Goal: Information Seeking & Learning: Learn about a topic

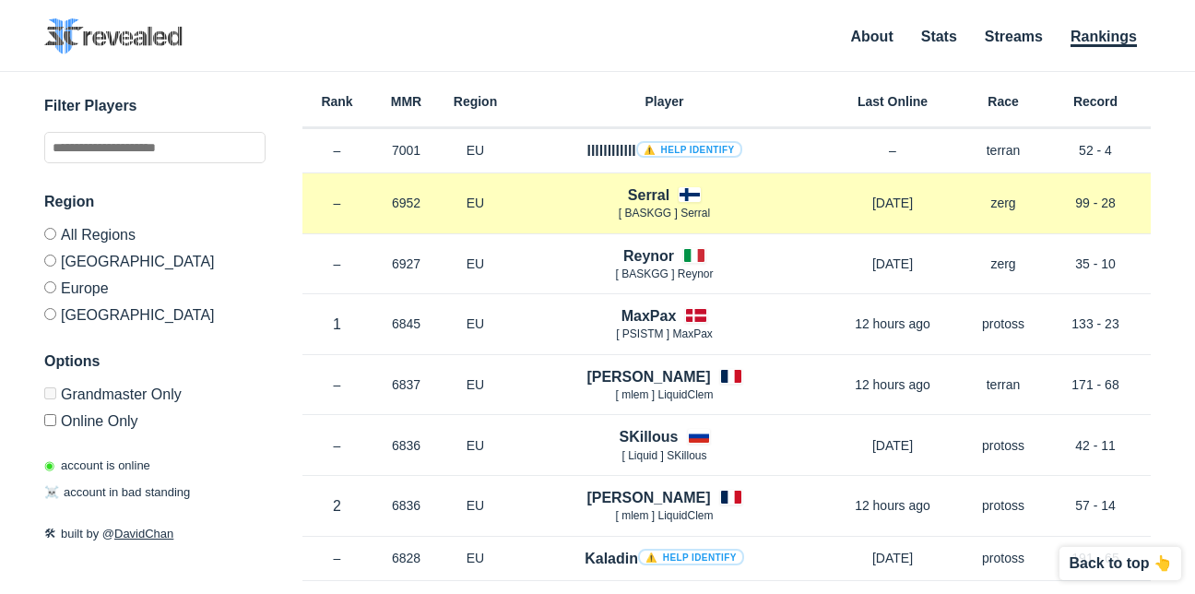
click at [654, 189] on h4 "Serral" at bounding box center [648, 194] width 41 height 21
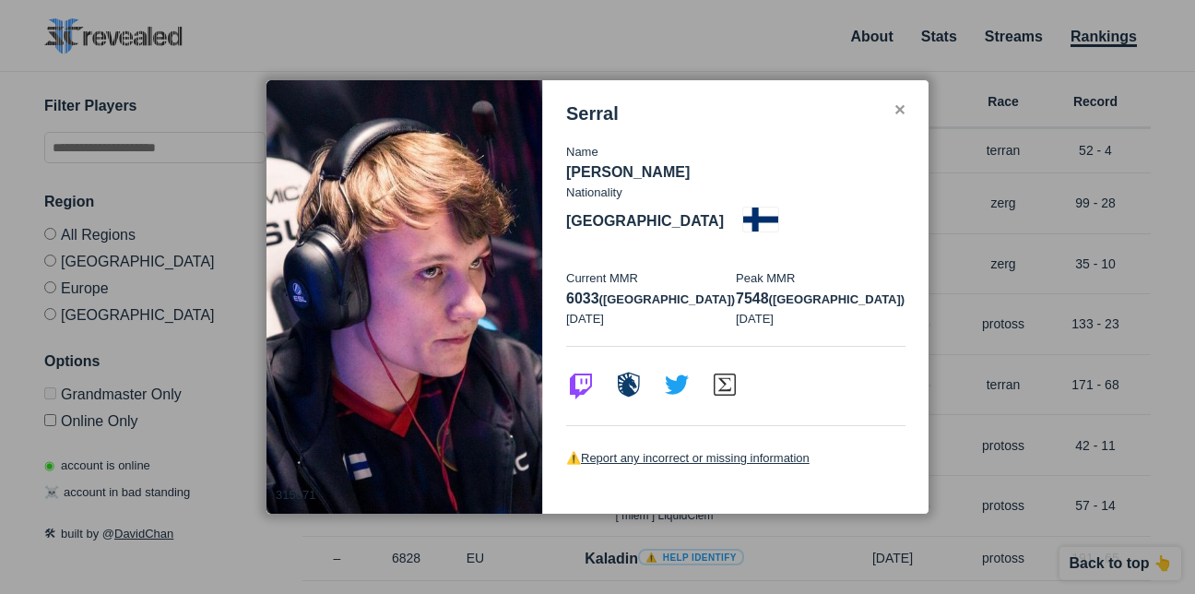
click at [892, 122] on div "Serral Name [PERSON_NAME] Nationality [DEMOGRAPHIC_DATA] Current MMR 6033 ([GEO…" at bounding box center [735, 296] width 385 height 433
click at [893, 118] on div "✕" at bounding box center [899, 110] width 12 height 15
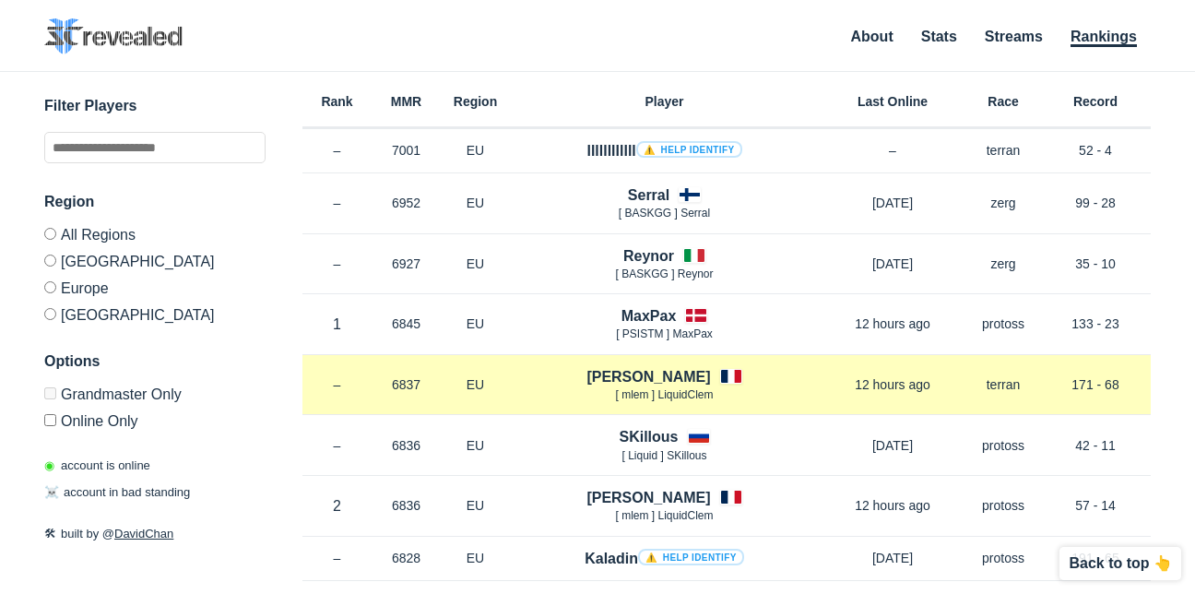
click at [644, 373] on h4 "[PERSON_NAME]" at bounding box center [648, 376] width 124 height 21
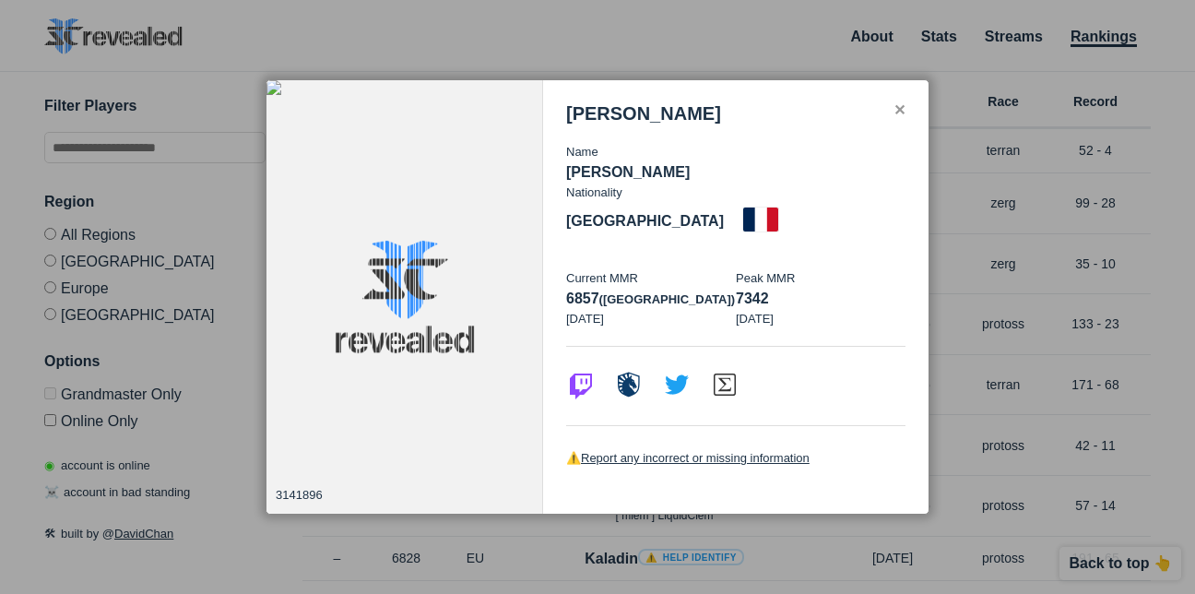
click at [894, 118] on div "✕" at bounding box center [899, 110] width 12 height 15
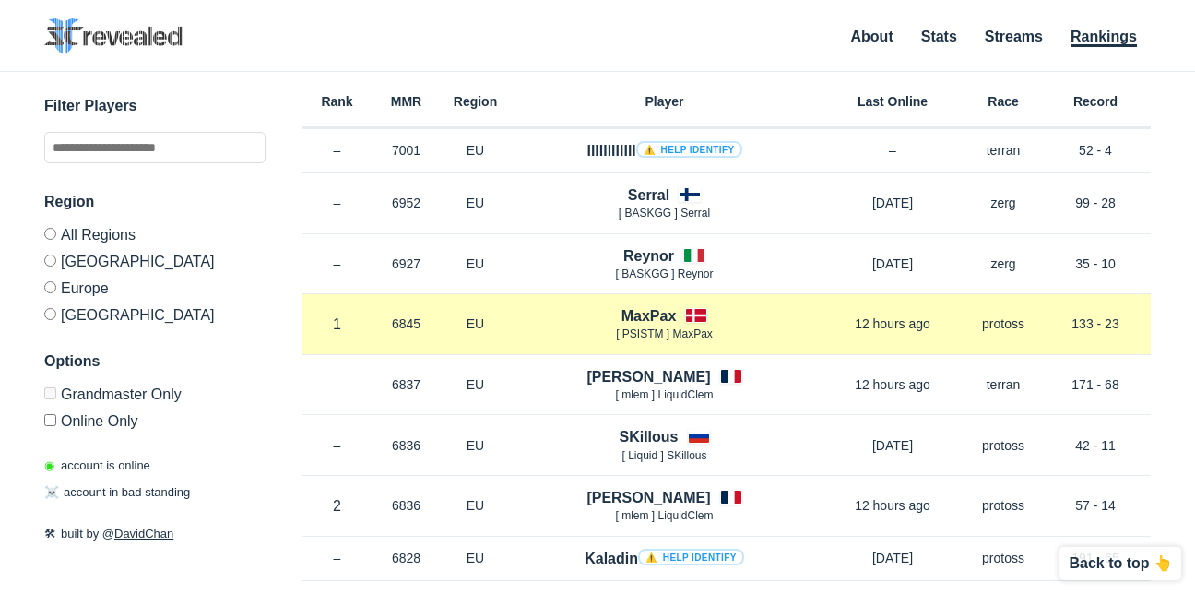
click at [666, 314] on h4 "MaxPax" at bounding box center [648, 315] width 55 height 21
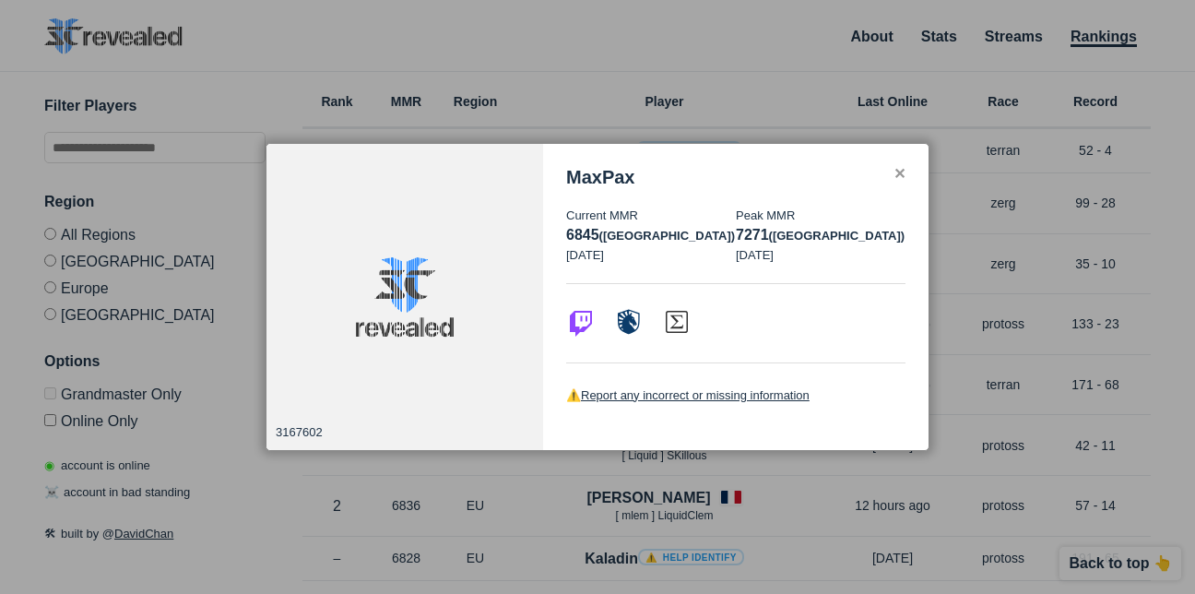
click at [894, 170] on div "✕" at bounding box center [899, 174] width 12 height 15
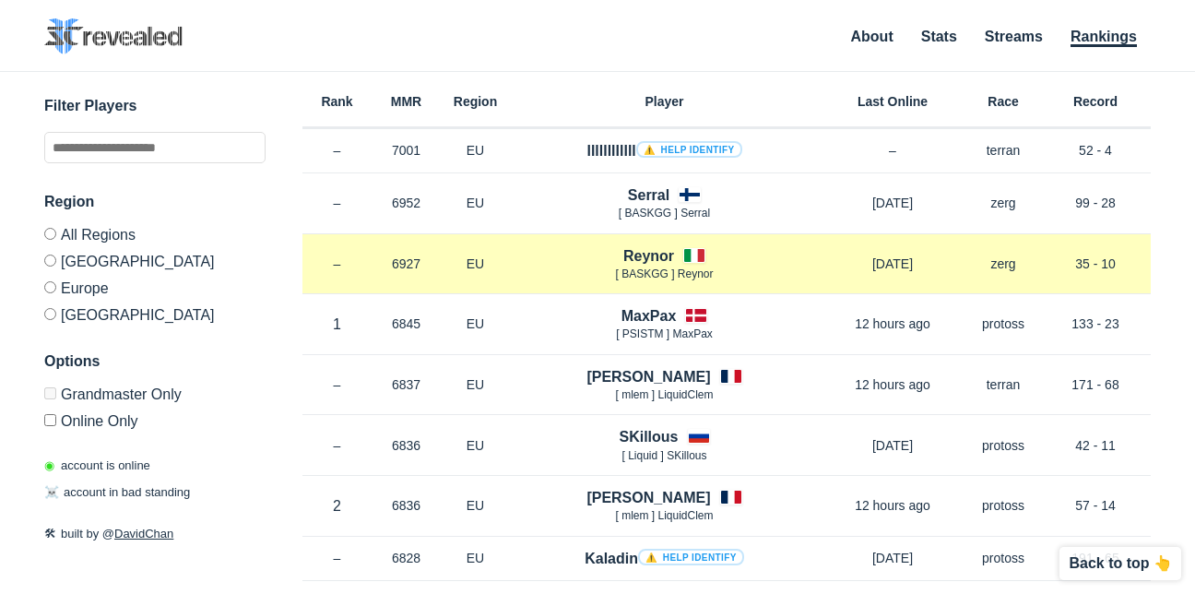
click at [660, 260] on h4 "Reynor" at bounding box center [648, 255] width 51 height 21
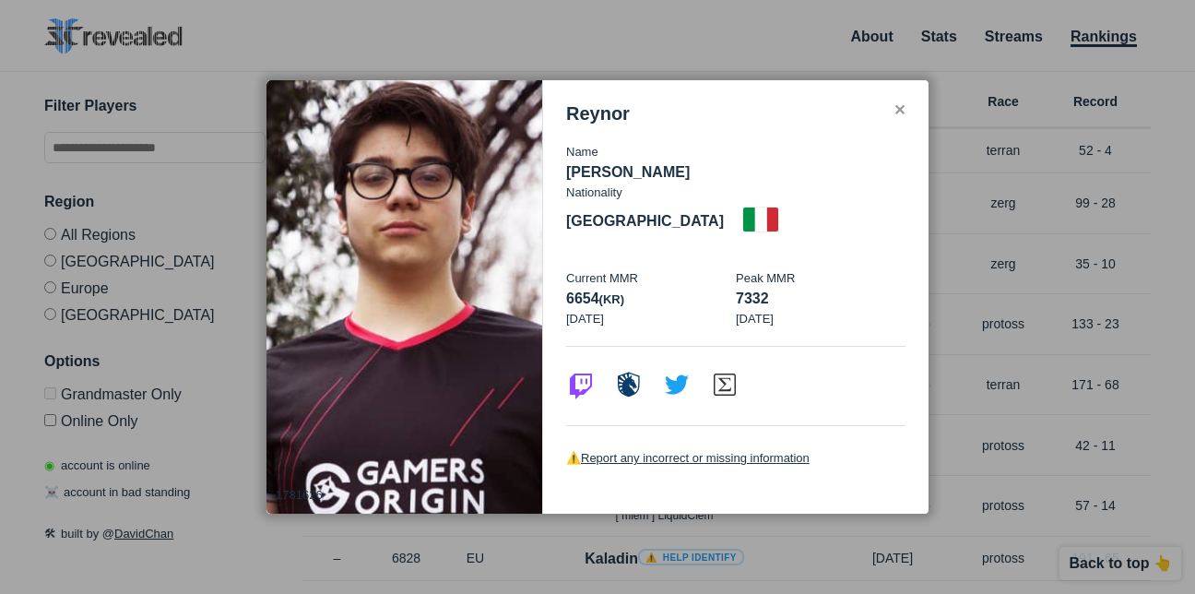
click at [896, 124] on div "Reynor" at bounding box center [735, 113] width 339 height 21
click at [900, 118] on div "✕" at bounding box center [899, 110] width 12 height 15
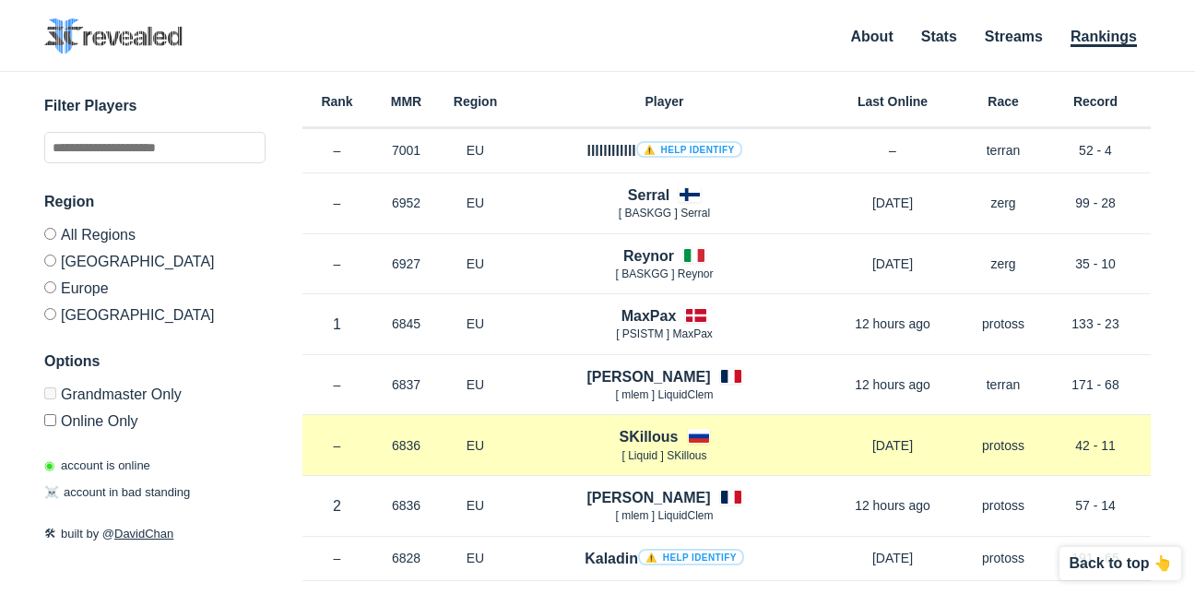
click at [658, 434] on h4 "SKillous" at bounding box center [648, 436] width 59 height 21
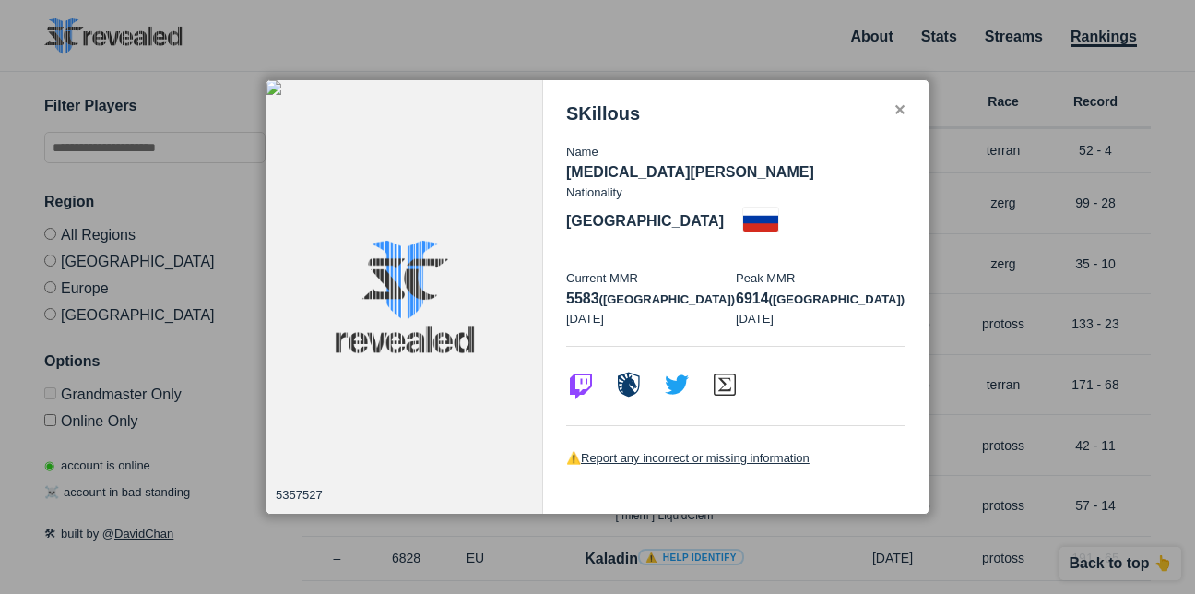
click at [895, 119] on div "SKillous Name [MEDICAL_DATA][PERSON_NAME] Nationality [DEMOGRAPHIC_DATA] Curren…" at bounding box center [735, 296] width 385 height 433
click at [897, 118] on div "✕" at bounding box center [899, 110] width 12 height 15
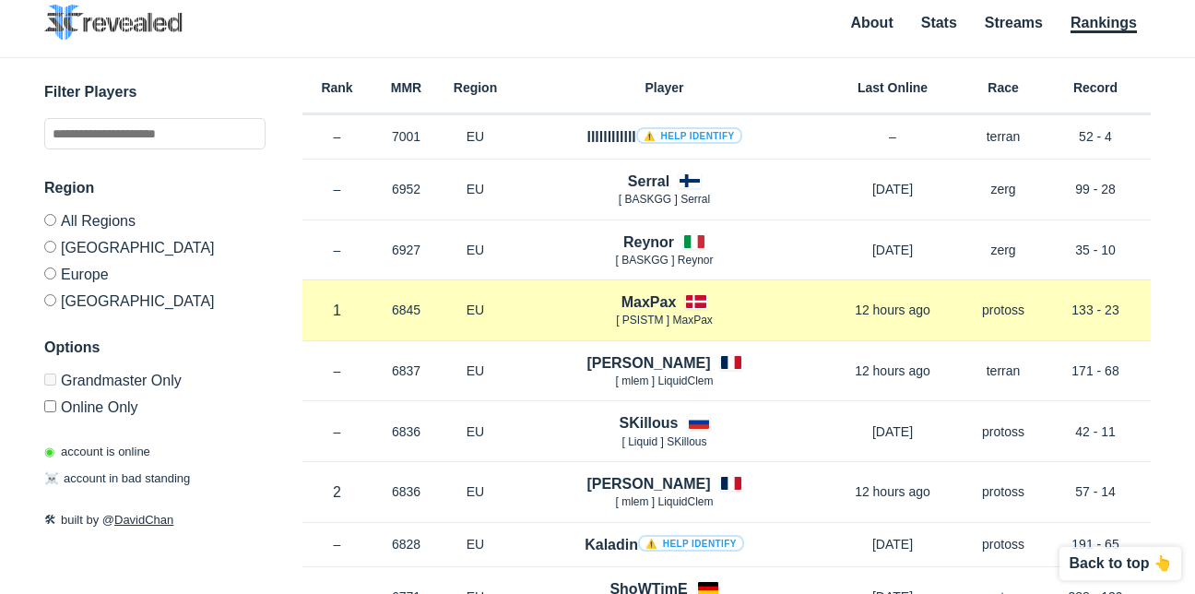
scroll to position [277, 0]
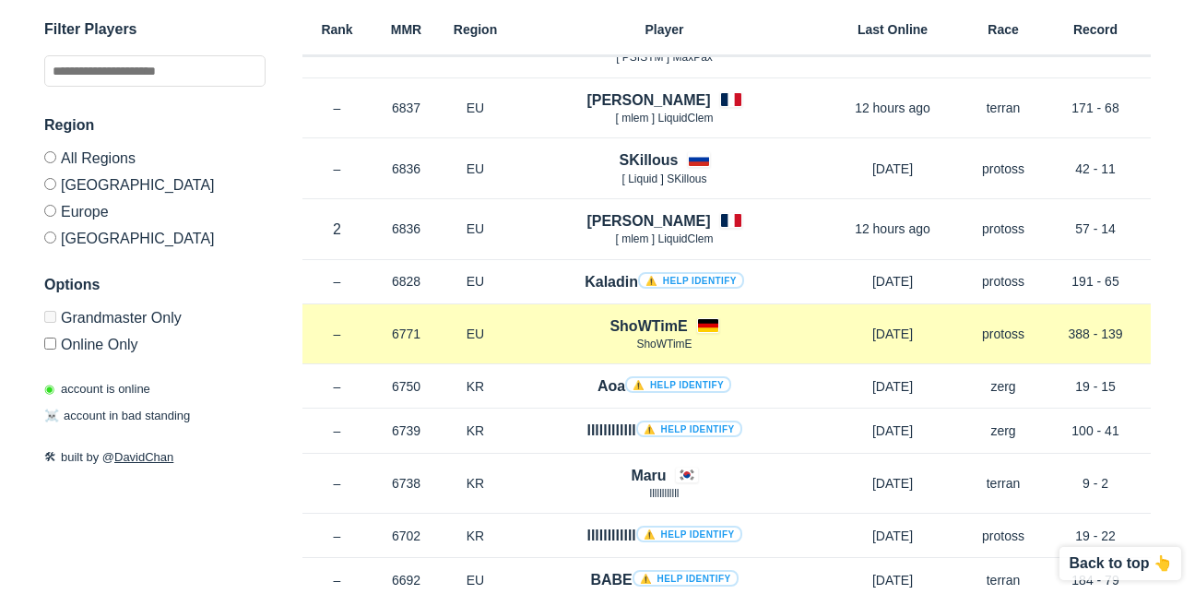
click at [649, 313] on div "Rank – MMR 6771 Region EU ShoWTimE ShoWTimE [DATE] Race protoss Record 388 - 139" at bounding box center [726, 334] width 848 height 61
click at [647, 318] on h4 "ShoWTimE" at bounding box center [647, 325] width 77 height 21
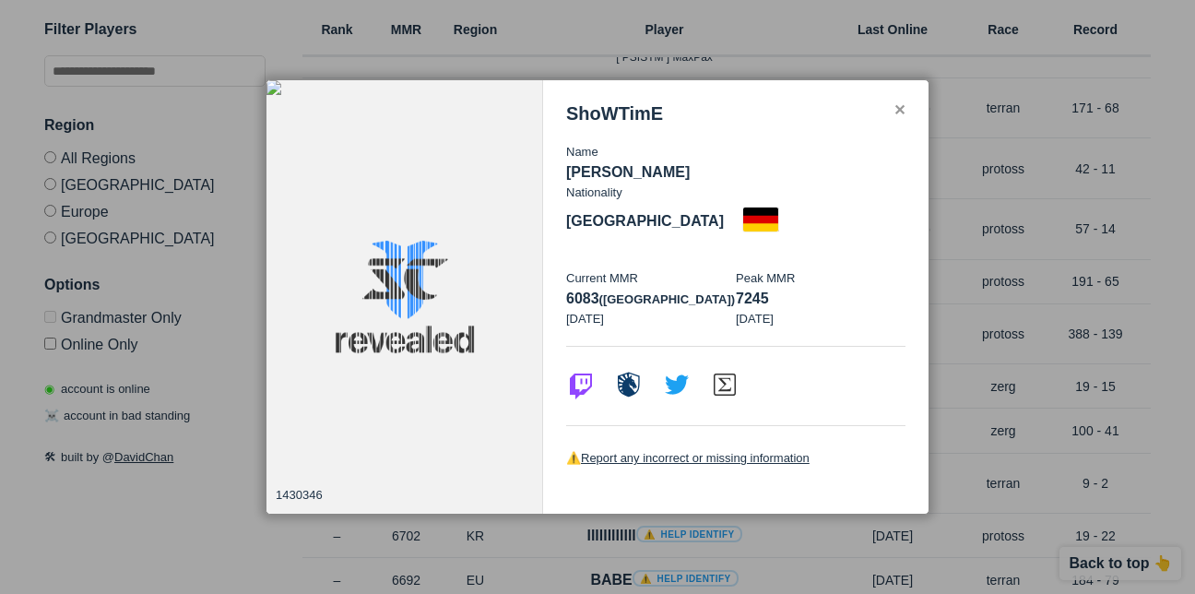
click at [900, 118] on div "✕" at bounding box center [899, 110] width 12 height 15
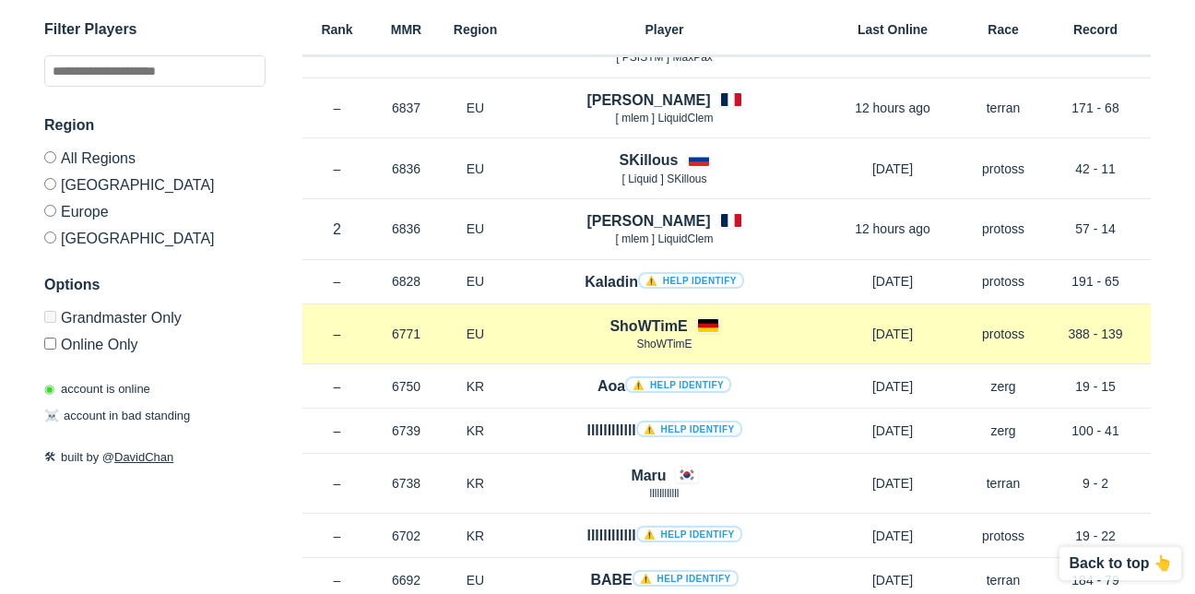
click at [674, 321] on h4 "ShoWTimE" at bounding box center [647, 325] width 77 height 21
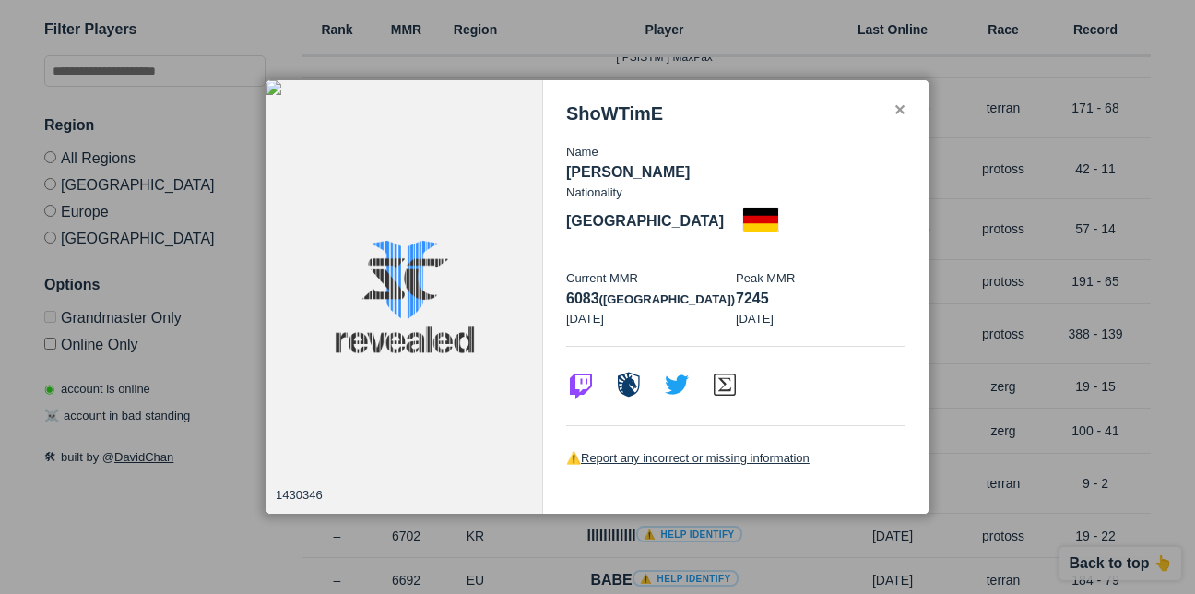
click at [990, 290] on div at bounding box center [597, 297] width 1195 height 594
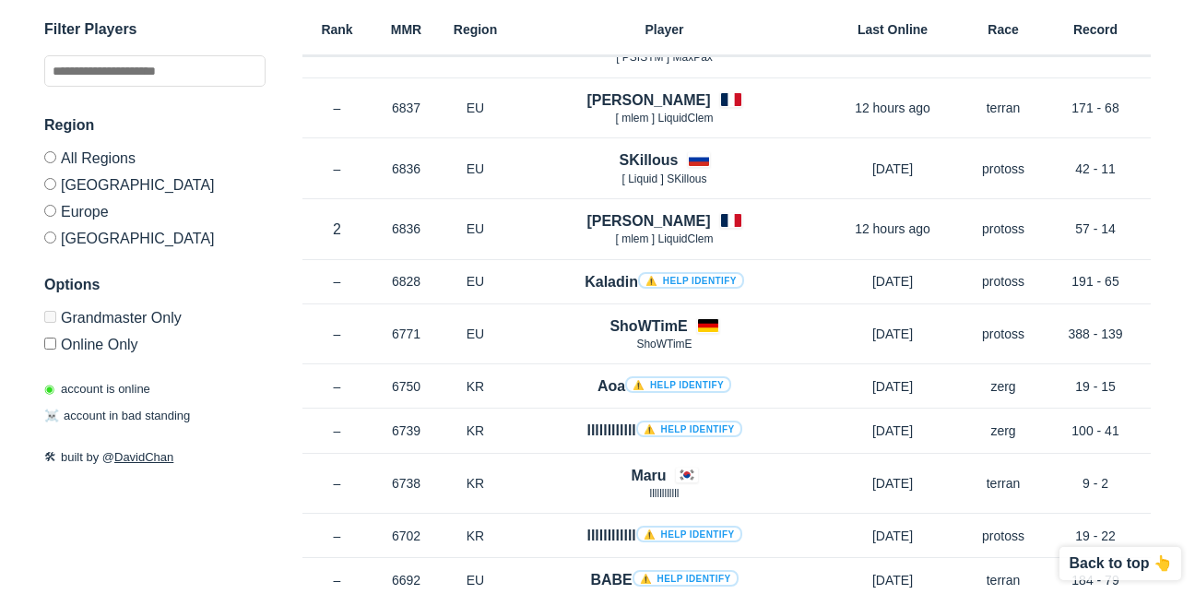
click at [49, 243] on label "[GEOGRAPHIC_DATA]" at bounding box center [154, 235] width 221 height 22
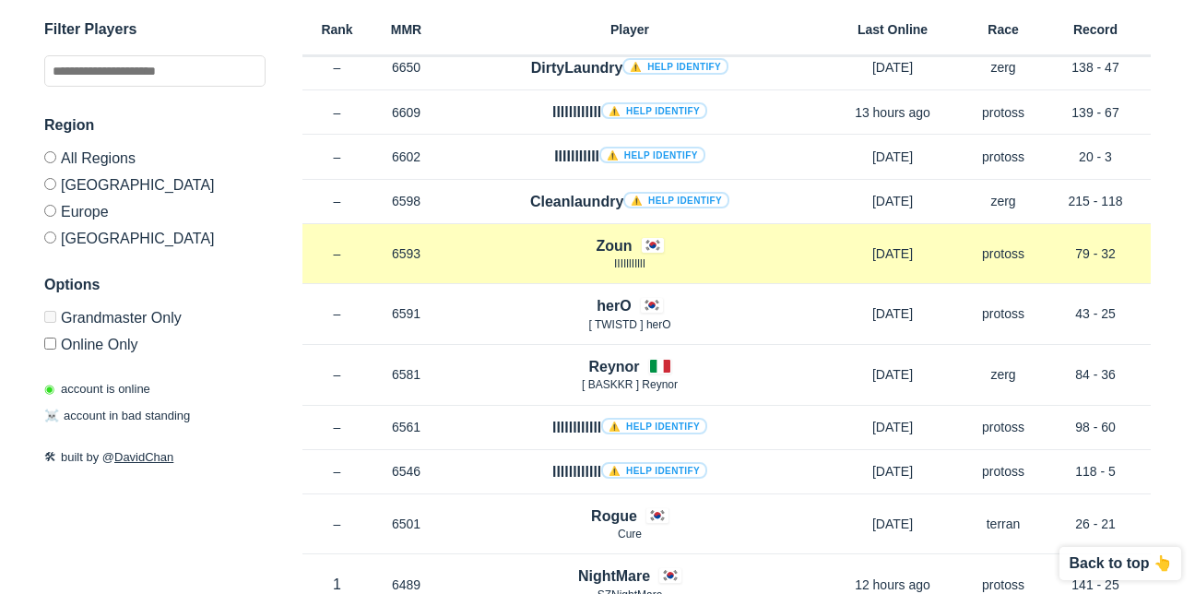
click at [612, 247] on h4 "Zoun" at bounding box center [614, 245] width 36 height 21
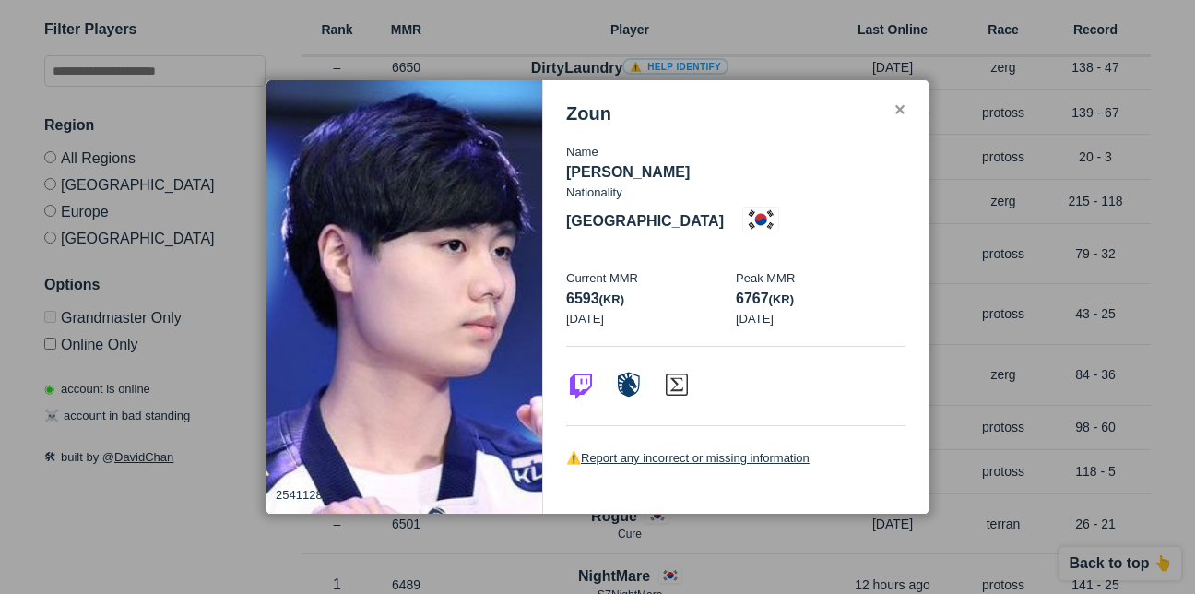
click at [896, 118] on div "✕" at bounding box center [899, 110] width 12 height 15
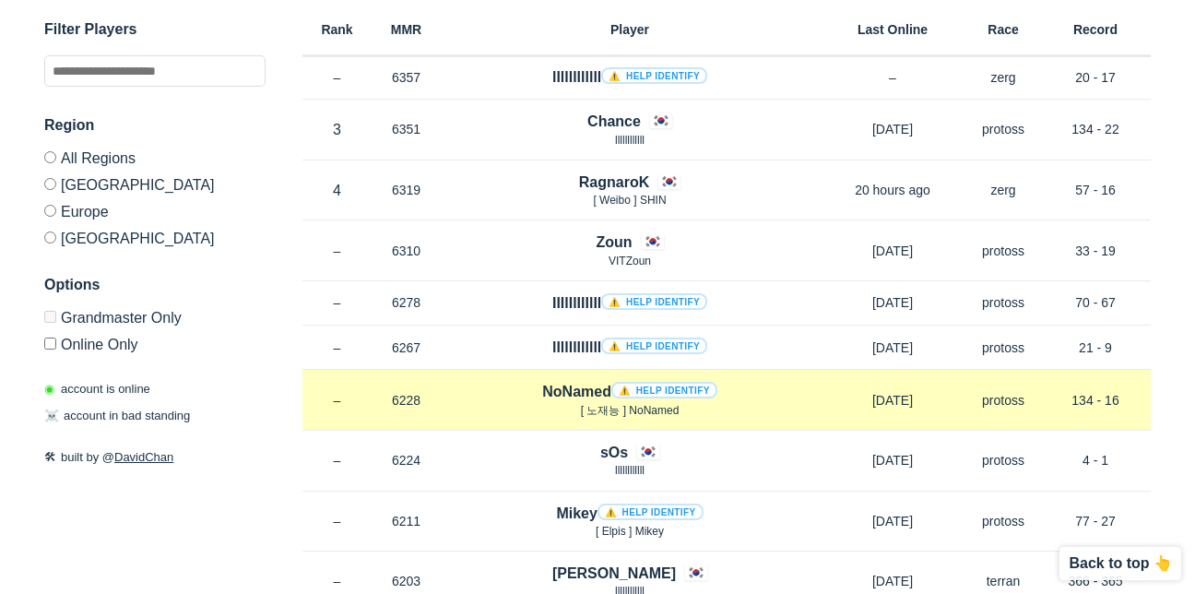
scroll to position [1844, 0]
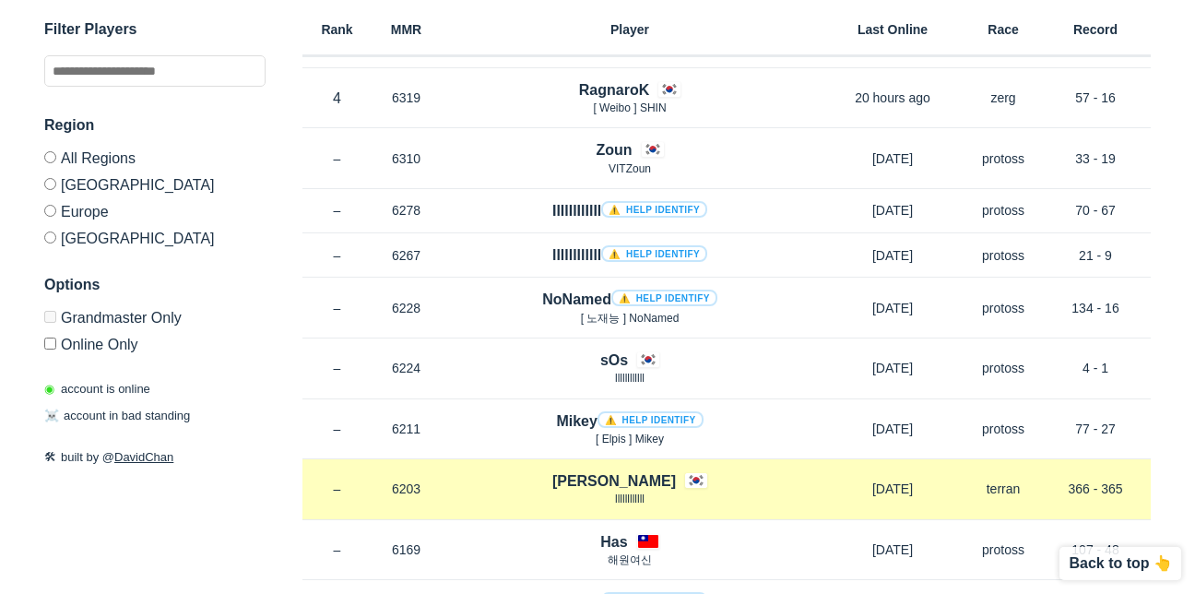
click at [629, 479] on h4 "[PERSON_NAME]" at bounding box center [614, 480] width 124 height 21
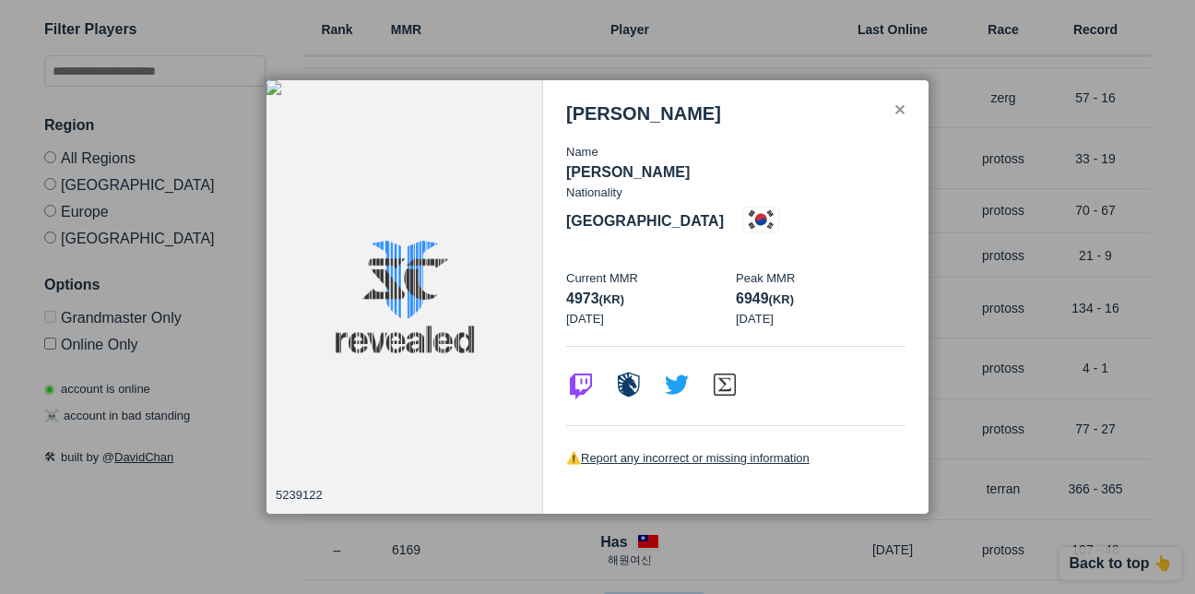
click at [1008, 326] on div at bounding box center [597, 297] width 1195 height 594
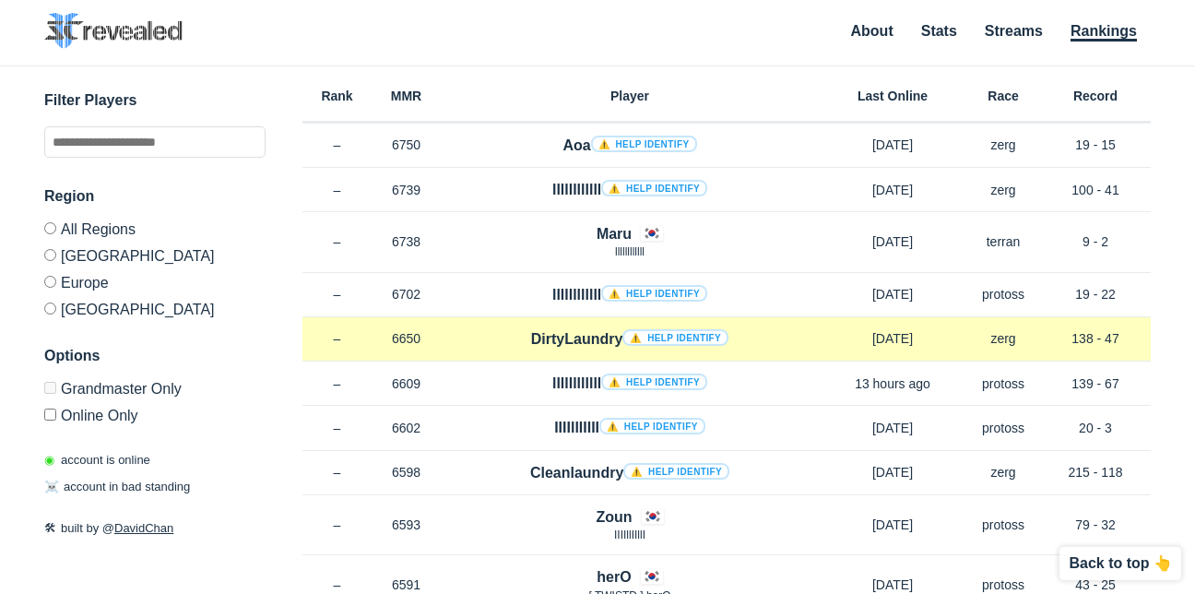
scroll to position [184, 0]
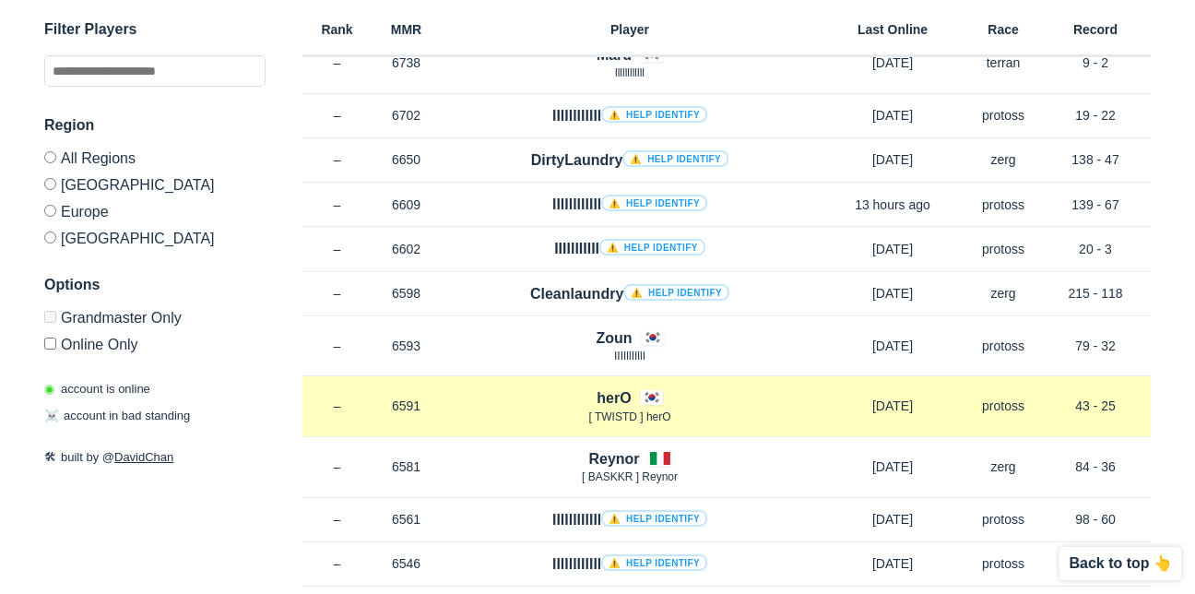
click at [601, 398] on h4 "herO" at bounding box center [614, 397] width 34 height 21
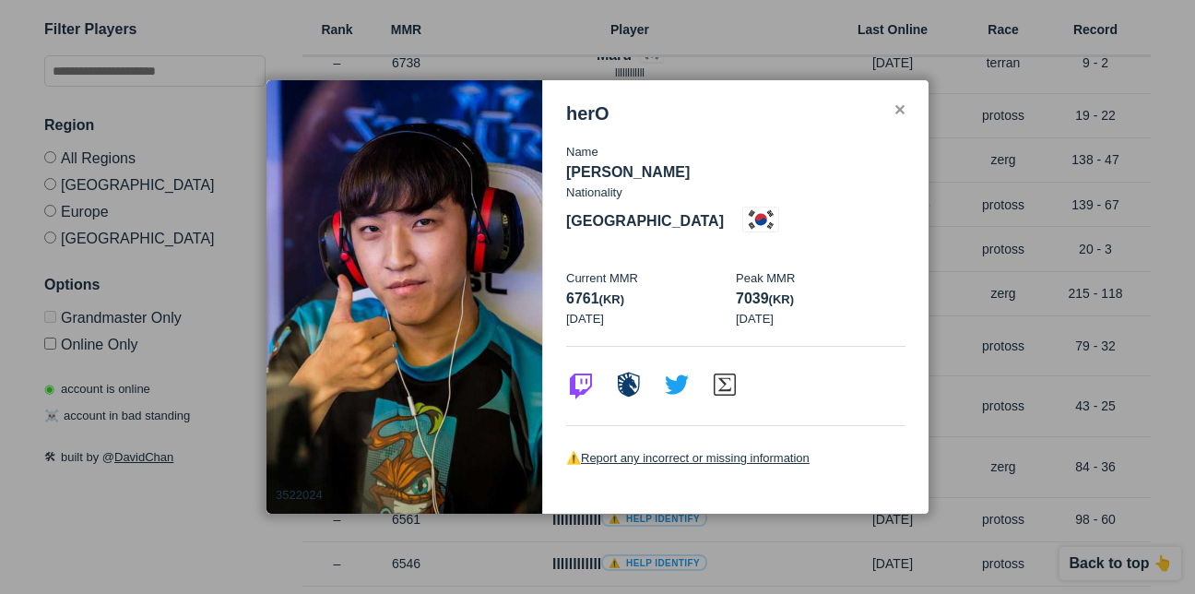
click at [1044, 304] on div at bounding box center [597, 297] width 1195 height 594
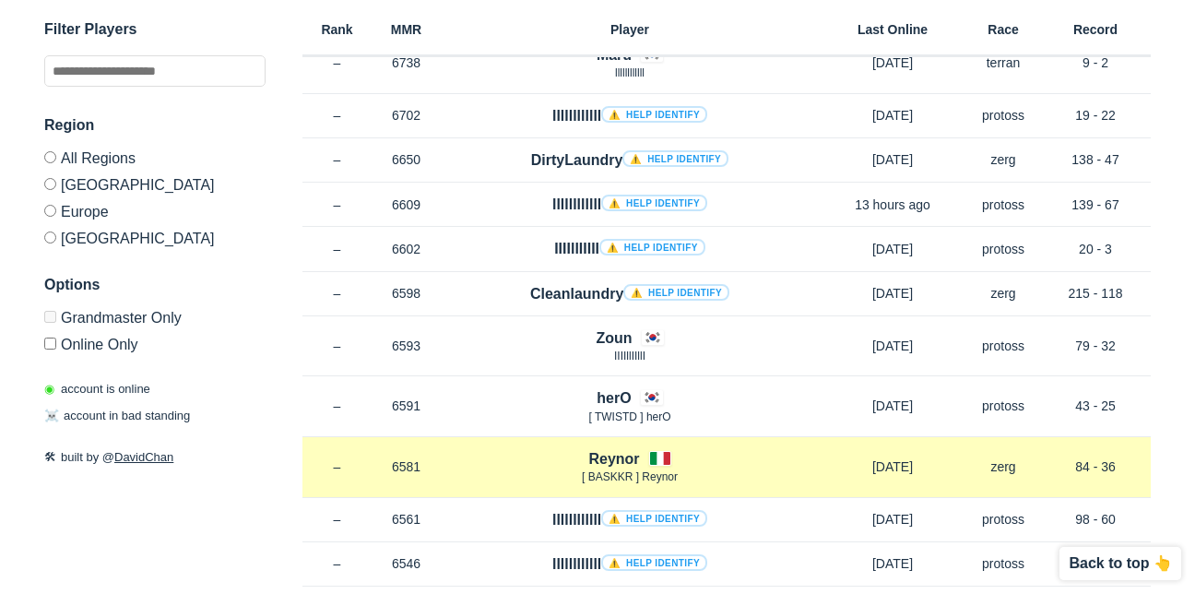
click at [622, 463] on h4 "Reynor" at bounding box center [613, 458] width 51 height 21
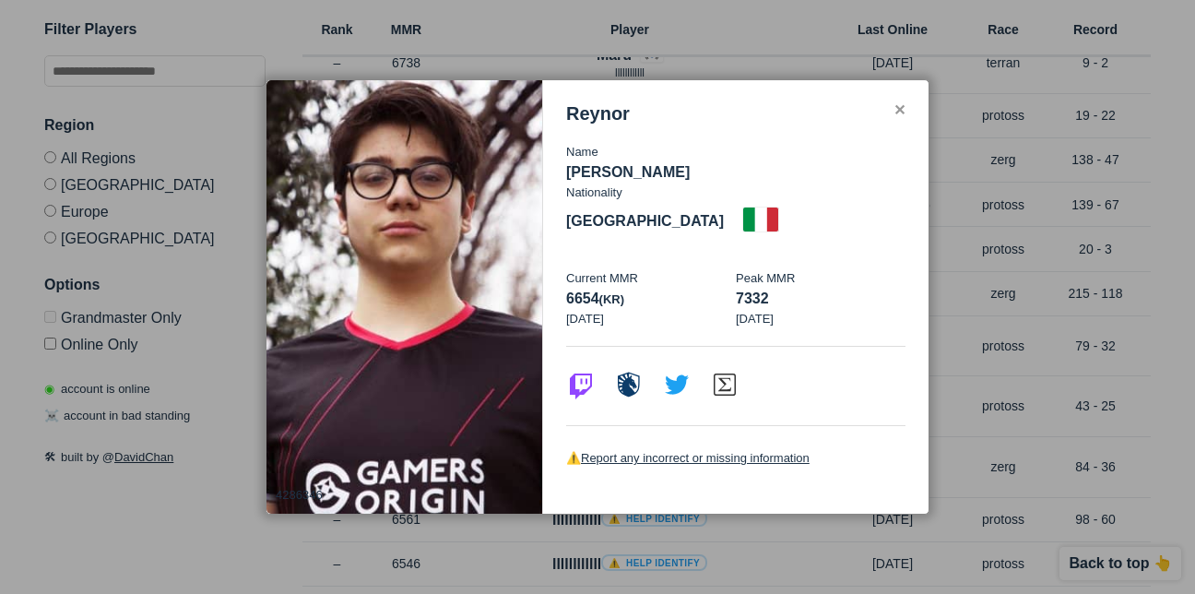
click at [1077, 361] on div at bounding box center [597, 297] width 1195 height 594
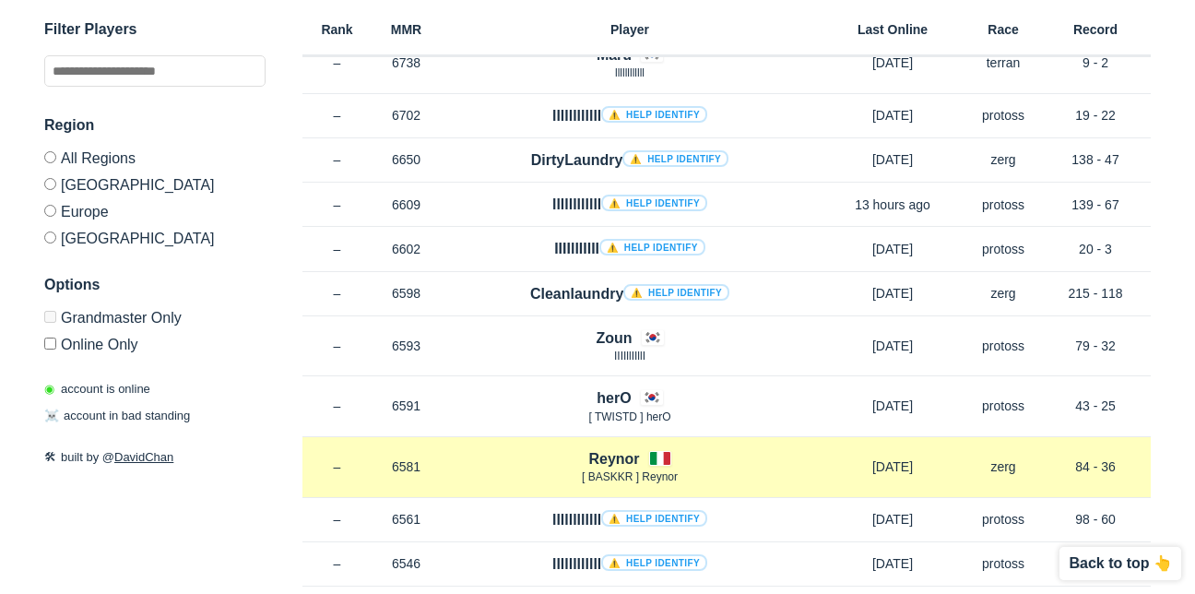
click at [598, 457] on h4 "Reynor" at bounding box center [613, 458] width 51 height 21
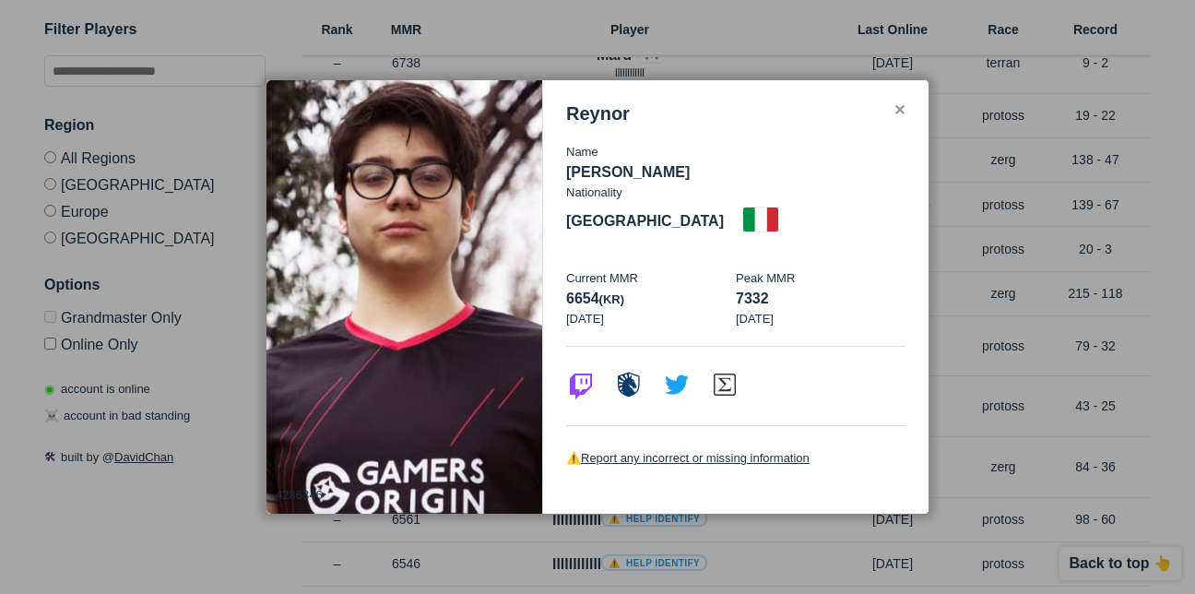
click at [680, 513] on div at bounding box center [597, 297] width 1195 height 594
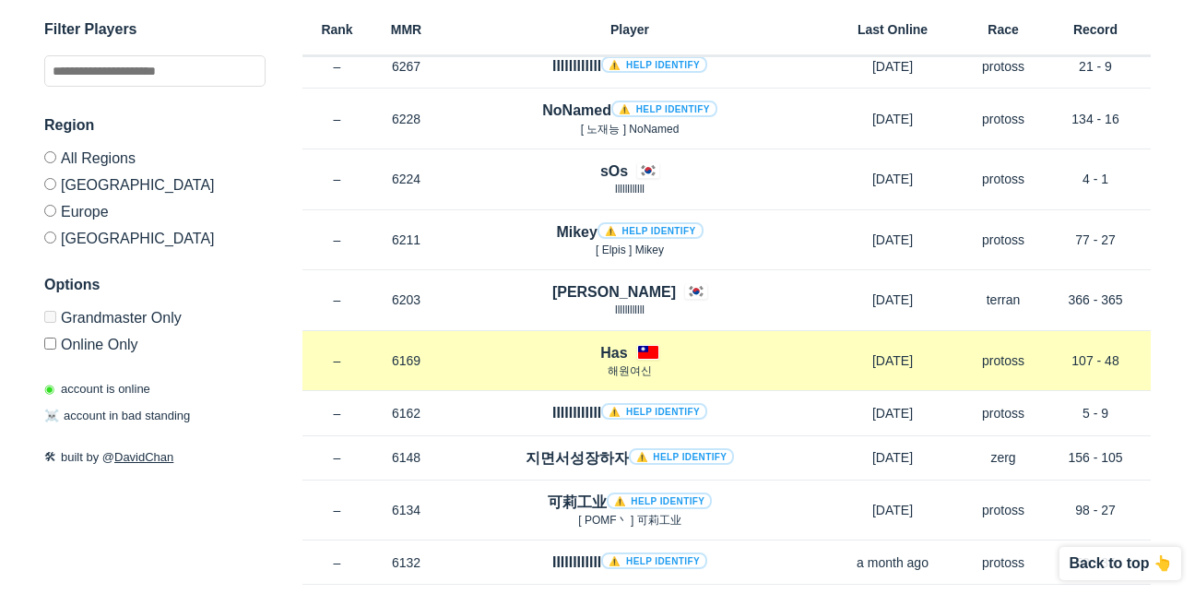
scroll to position [2028, 0]
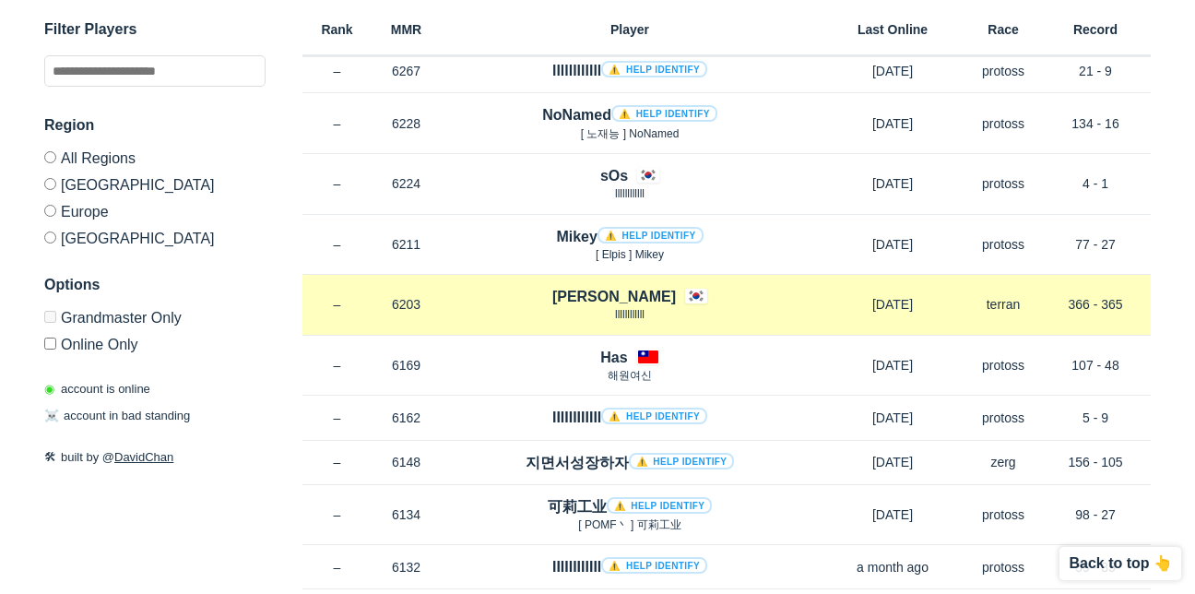
click at [613, 301] on h4 "[PERSON_NAME]" at bounding box center [614, 296] width 124 height 21
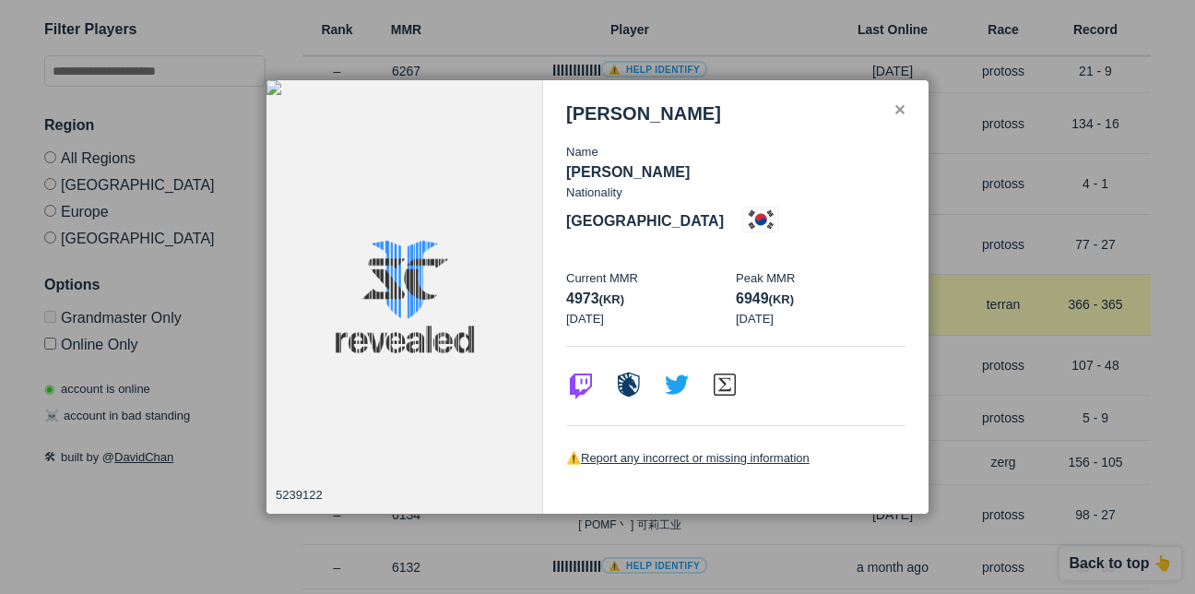
click at [962, 313] on div at bounding box center [597, 297] width 1195 height 594
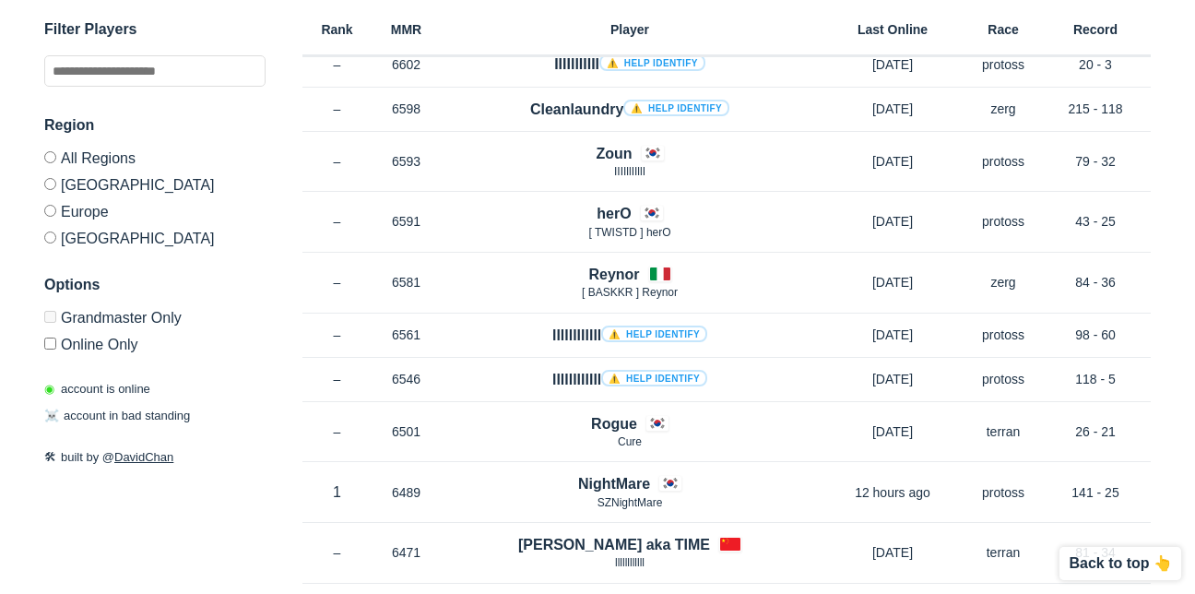
scroll to position [0, 0]
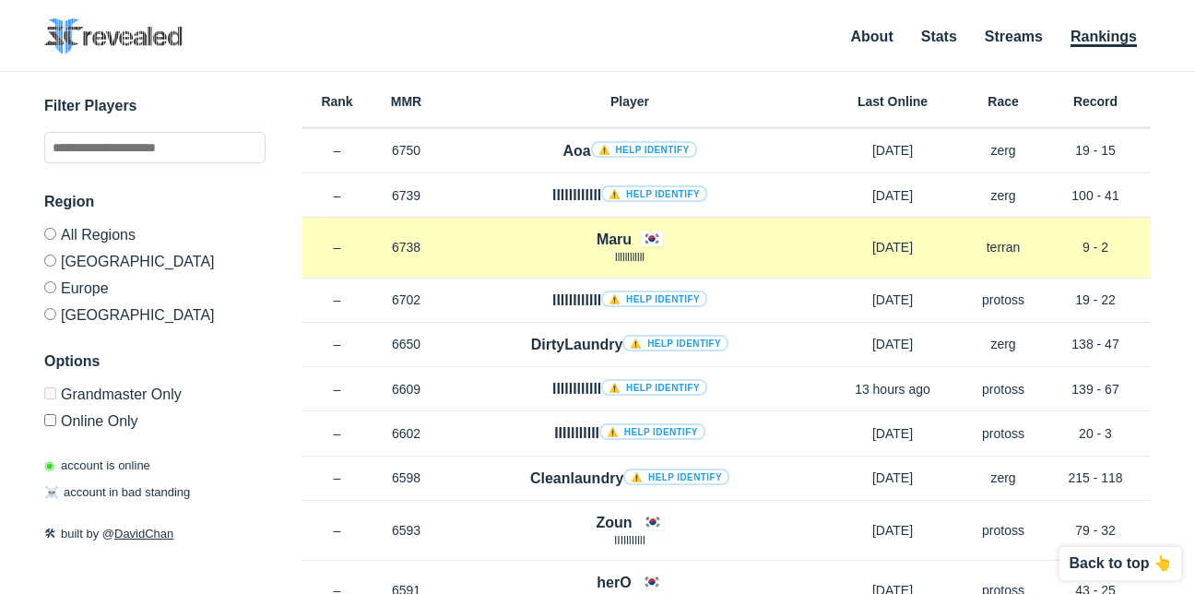
click at [622, 230] on h4 "Maru" at bounding box center [614, 239] width 35 height 21
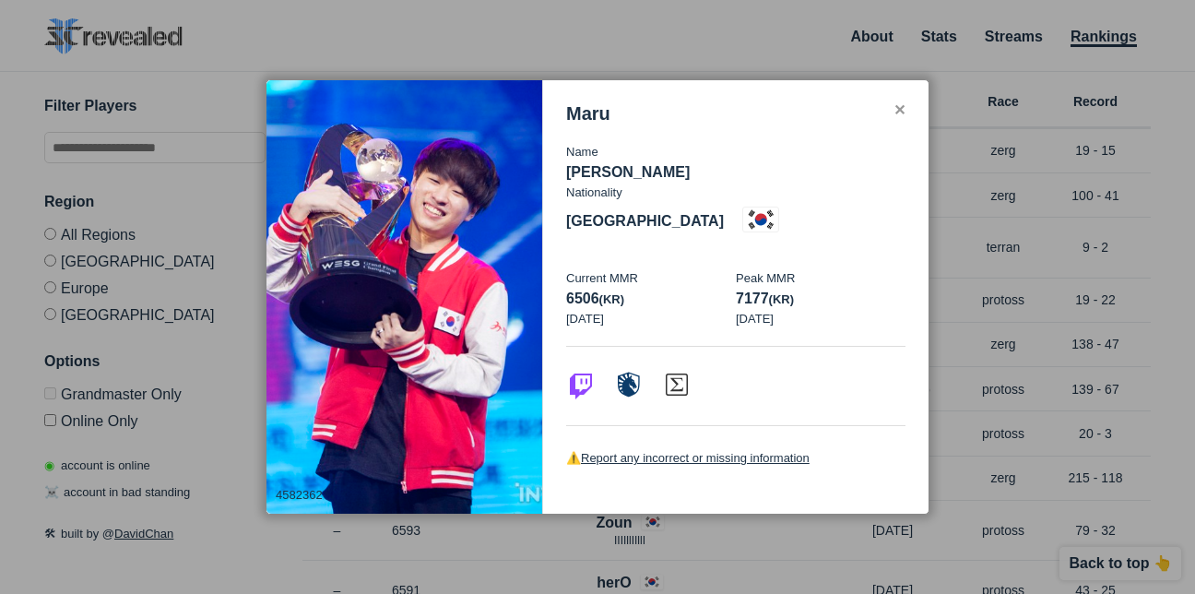
click at [946, 265] on div at bounding box center [597, 297] width 1195 height 594
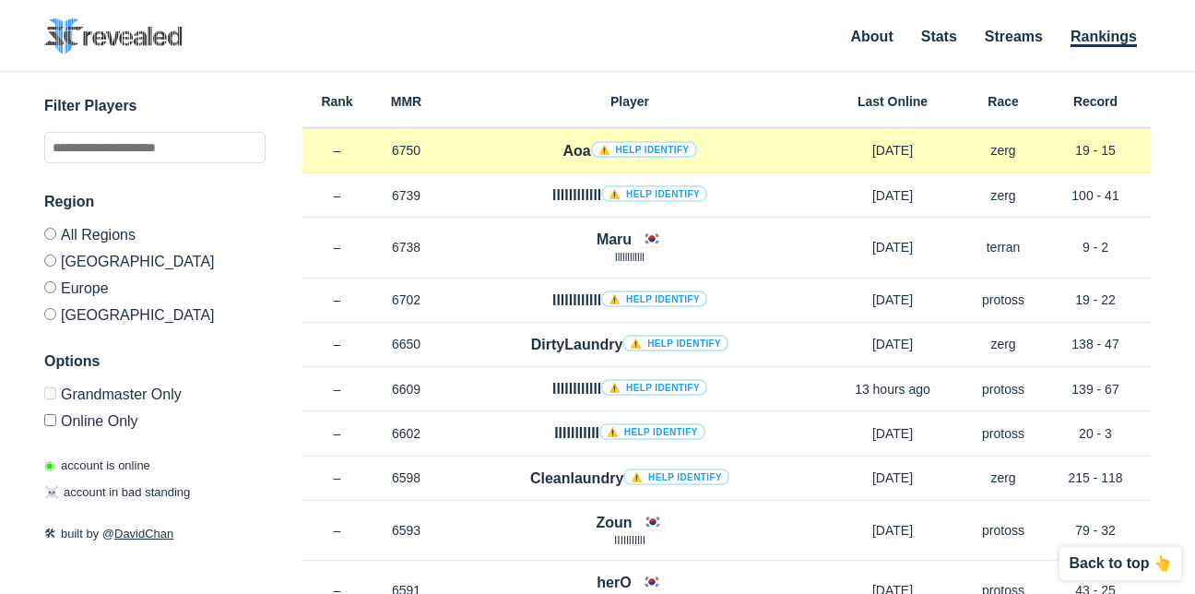
click at [565, 157] on h4 "Aoa ⚠️ Help identify" at bounding box center [629, 150] width 134 height 21
click at [575, 151] on h4 "Aoa ⚠️ Help identify" at bounding box center [629, 150] width 134 height 21
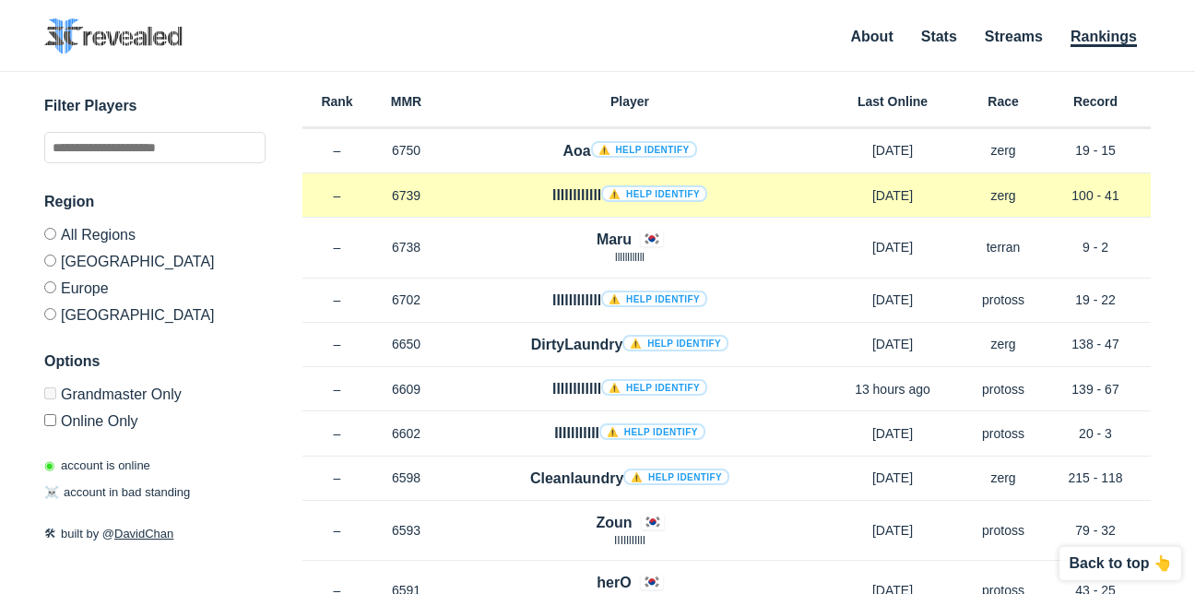
click at [620, 197] on link "⚠️ Help identify" at bounding box center [654, 193] width 106 height 17
